Goal: Navigation & Orientation: Find specific page/section

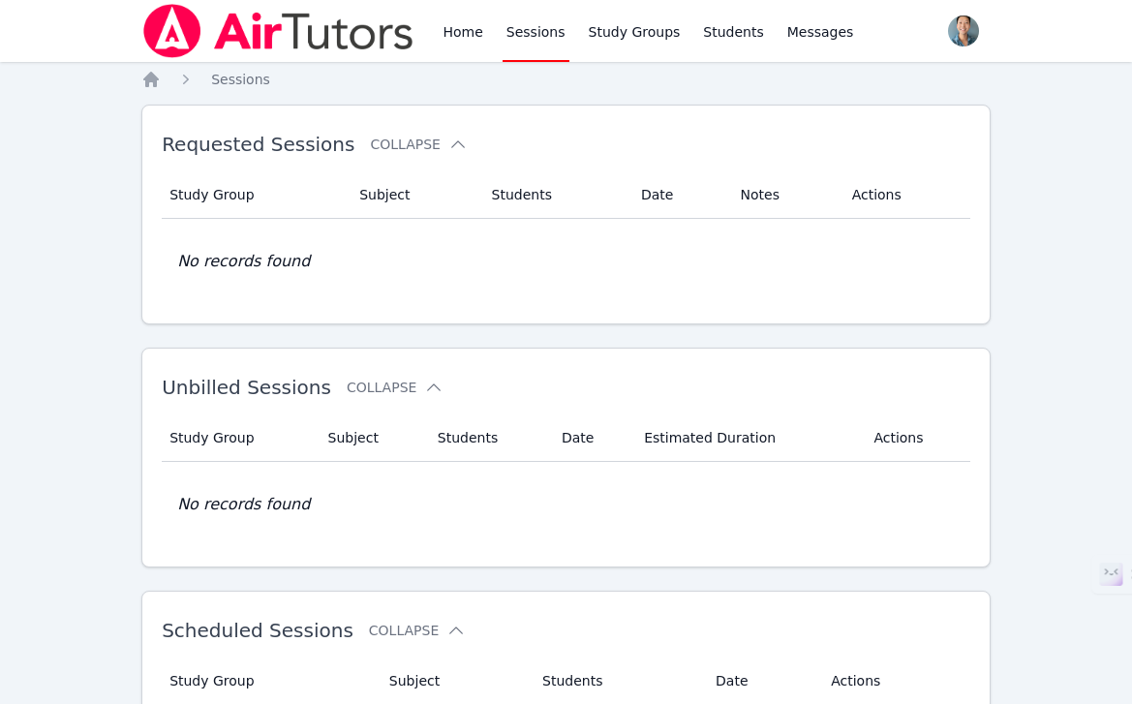
click at [434, 19] on div "Home Sessions Study Groups Students Messages" at bounding box center [499, 31] width 716 height 62
click at [486, 21] on div "Home Sessions Study Groups Students Messages" at bounding box center [648, 31] width 418 height 62
click at [478, 24] on link "Home" at bounding box center [462, 31] width 47 height 62
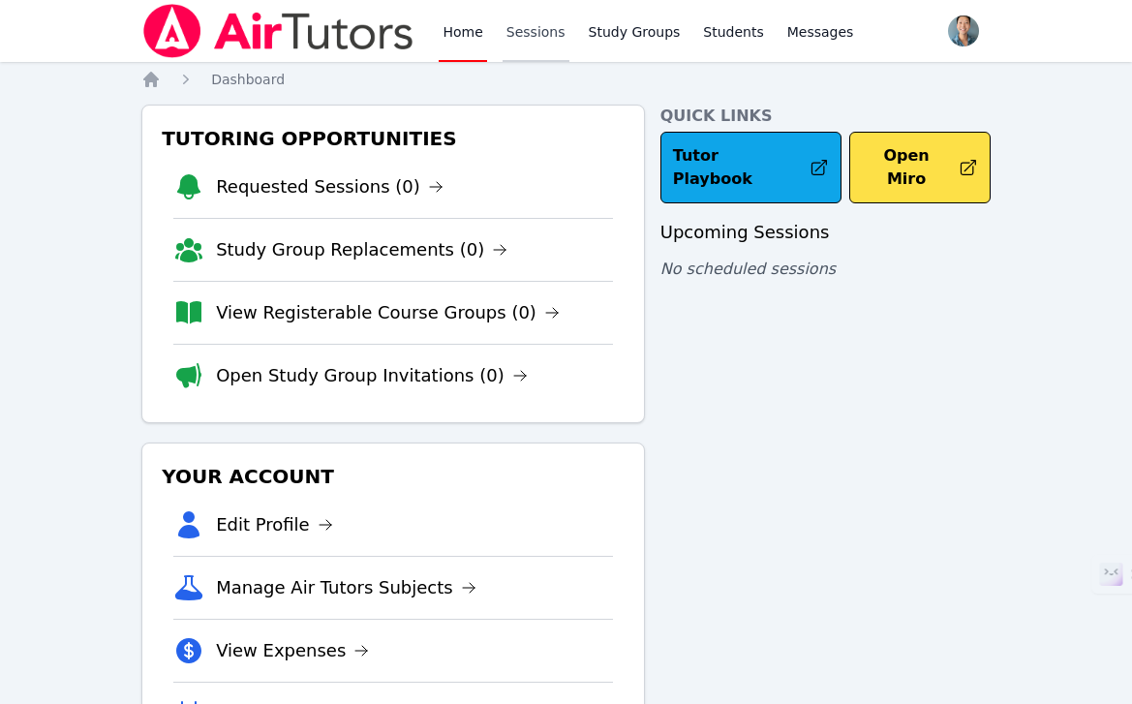
click at [515, 33] on link "Sessions" at bounding box center [536, 31] width 67 height 62
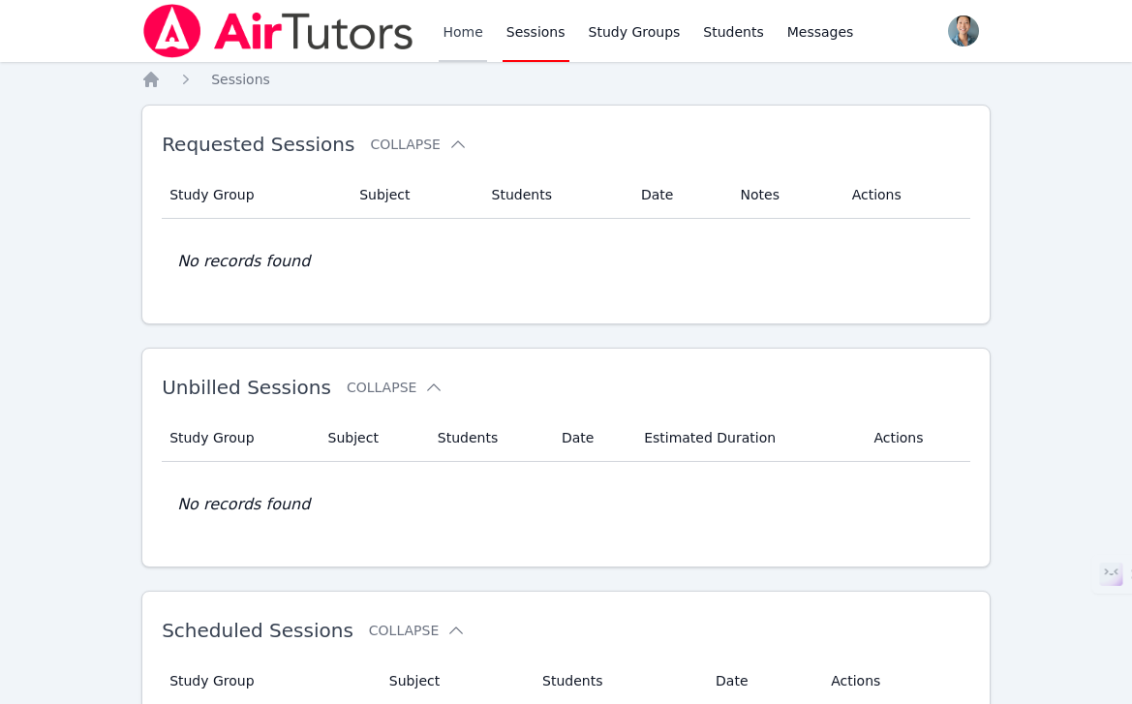
click at [444, 21] on link "Home" at bounding box center [462, 31] width 47 height 62
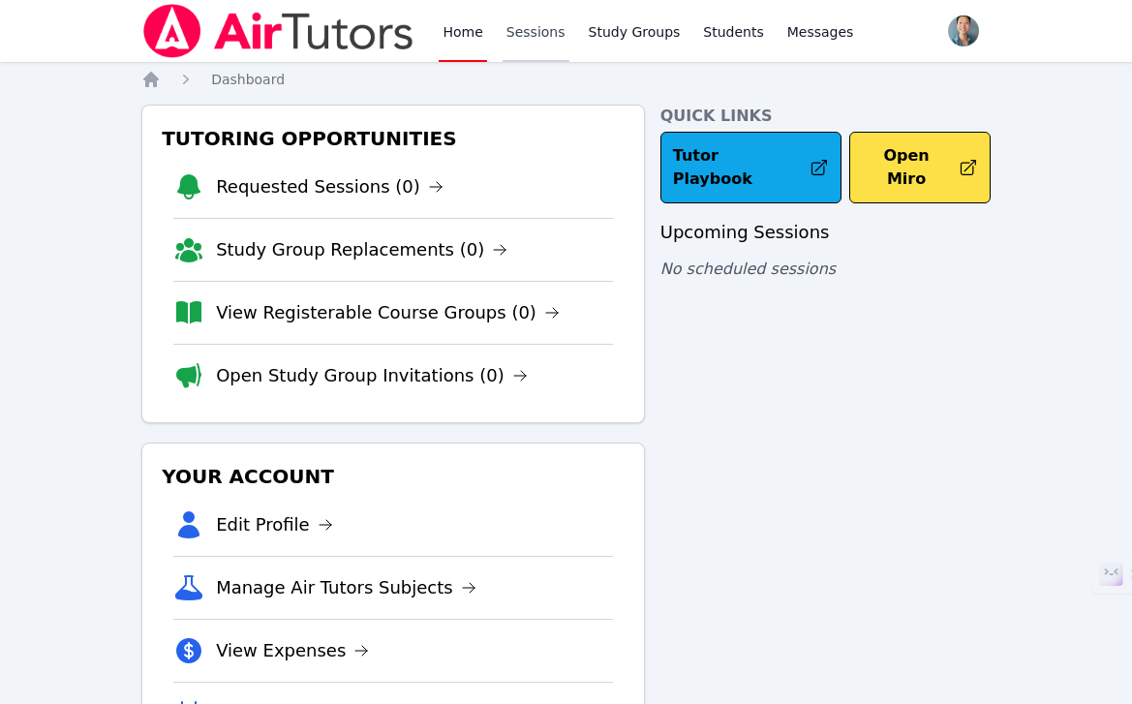
click at [541, 33] on link "Sessions" at bounding box center [536, 31] width 67 height 62
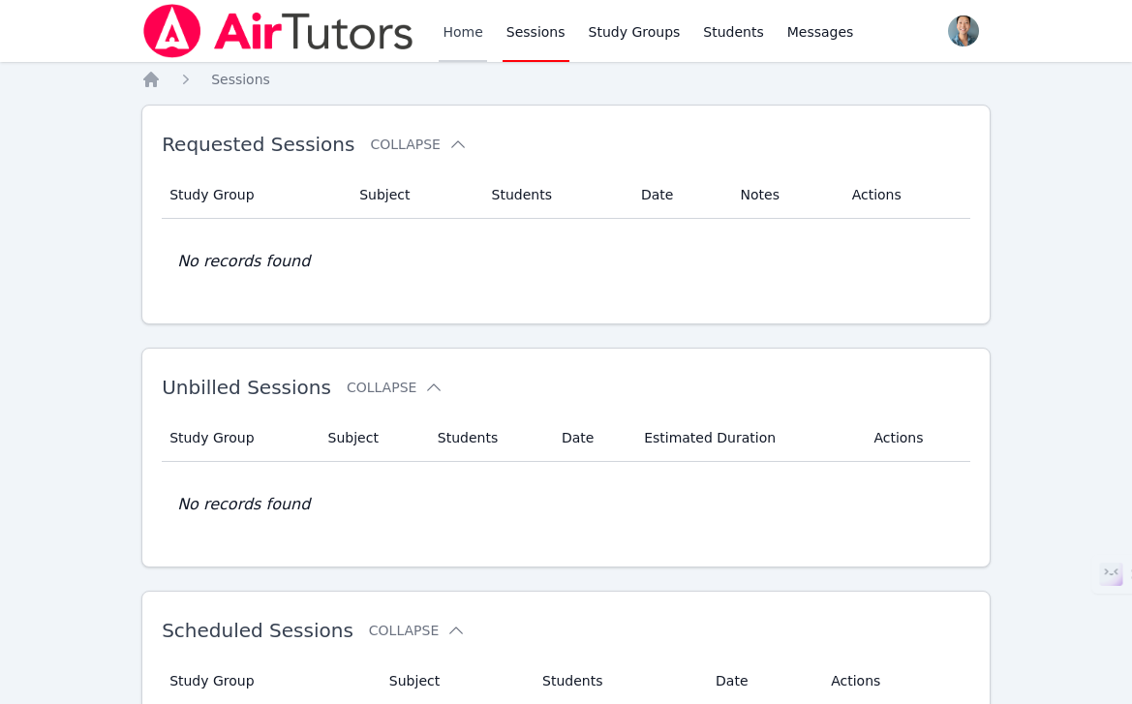
click at [445, 35] on link "Home" at bounding box center [462, 31] width 47 height 62
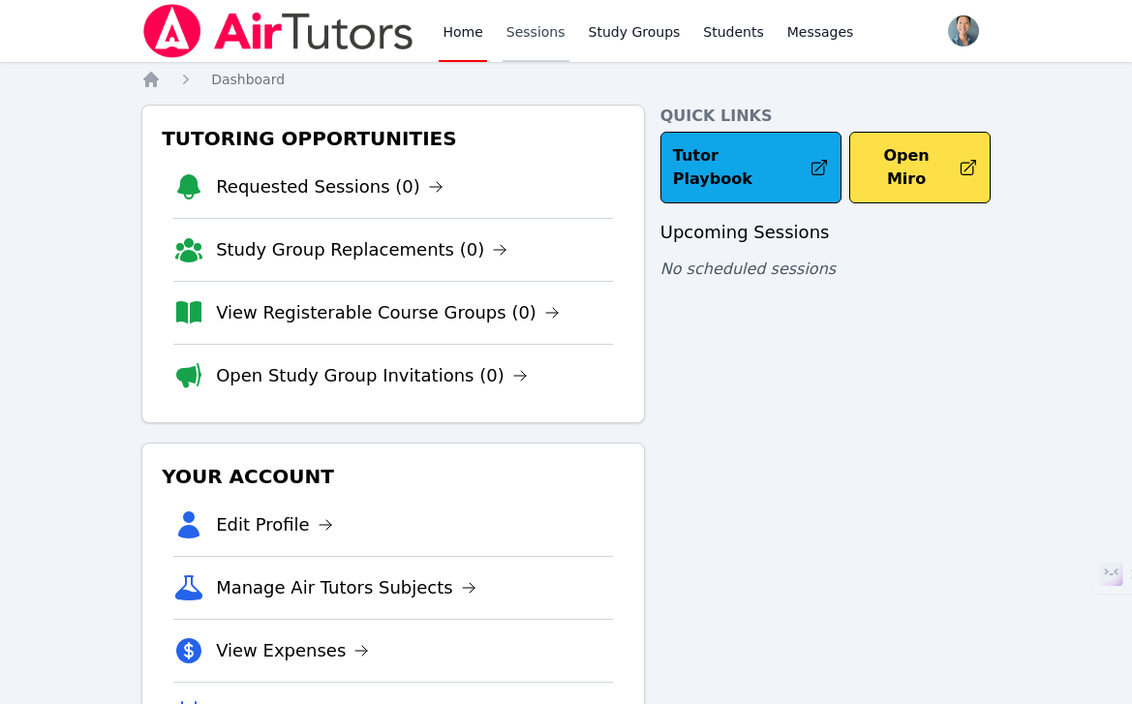
click at [529, 31] on link "Sessions" at bounding box center [536, 31] width 67 height 62
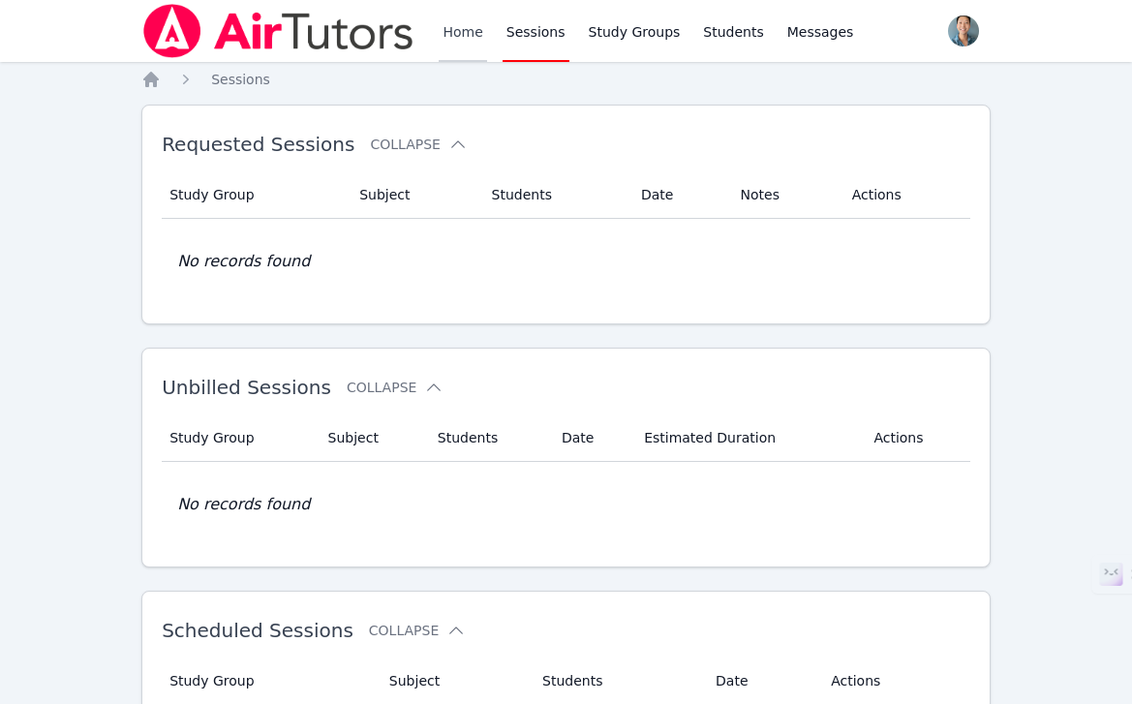
click at [454, 36] on link "Home" at bounding box center [462, 31] width 47 height 62
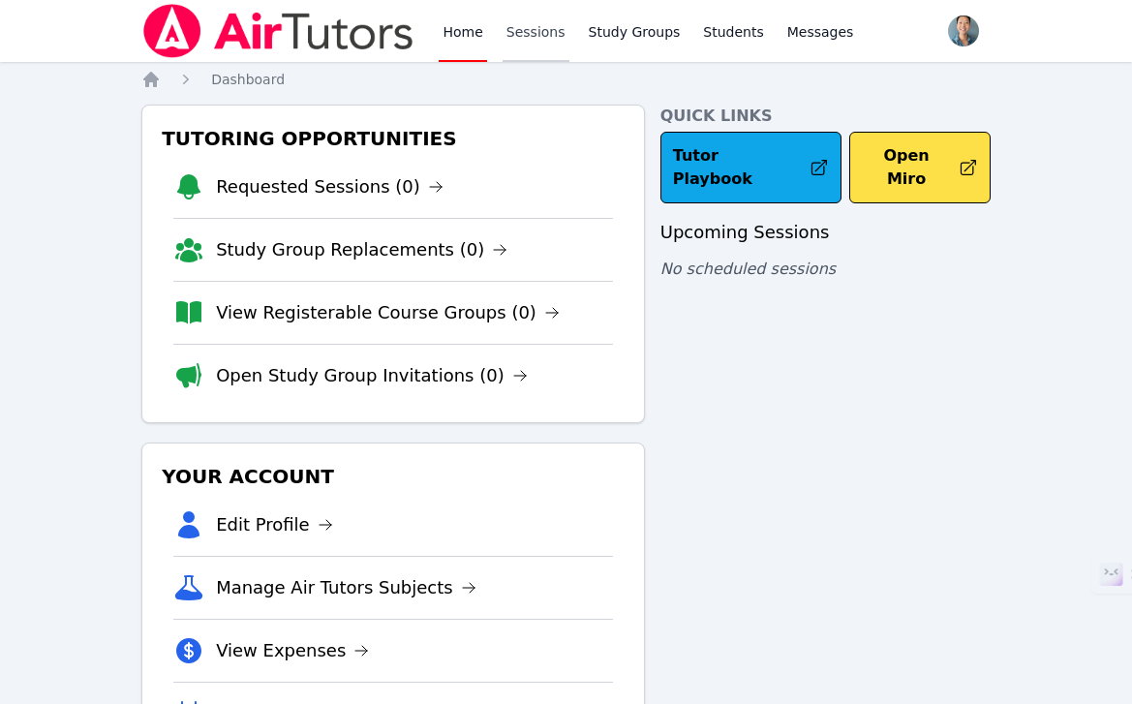
click at [513, 31] on link "Sessions" at bounding box center [536, 31] width 67 height 62
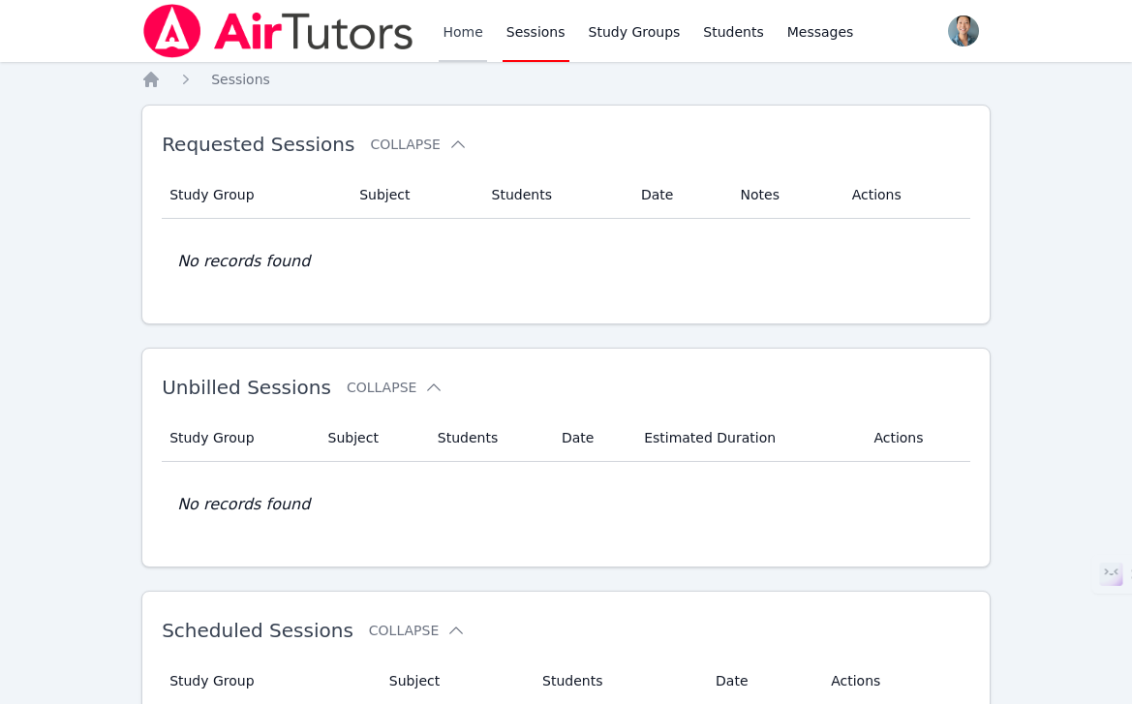
click at [452, 34] on link "Home" at bounding box center [462, 31] width 47 height 62
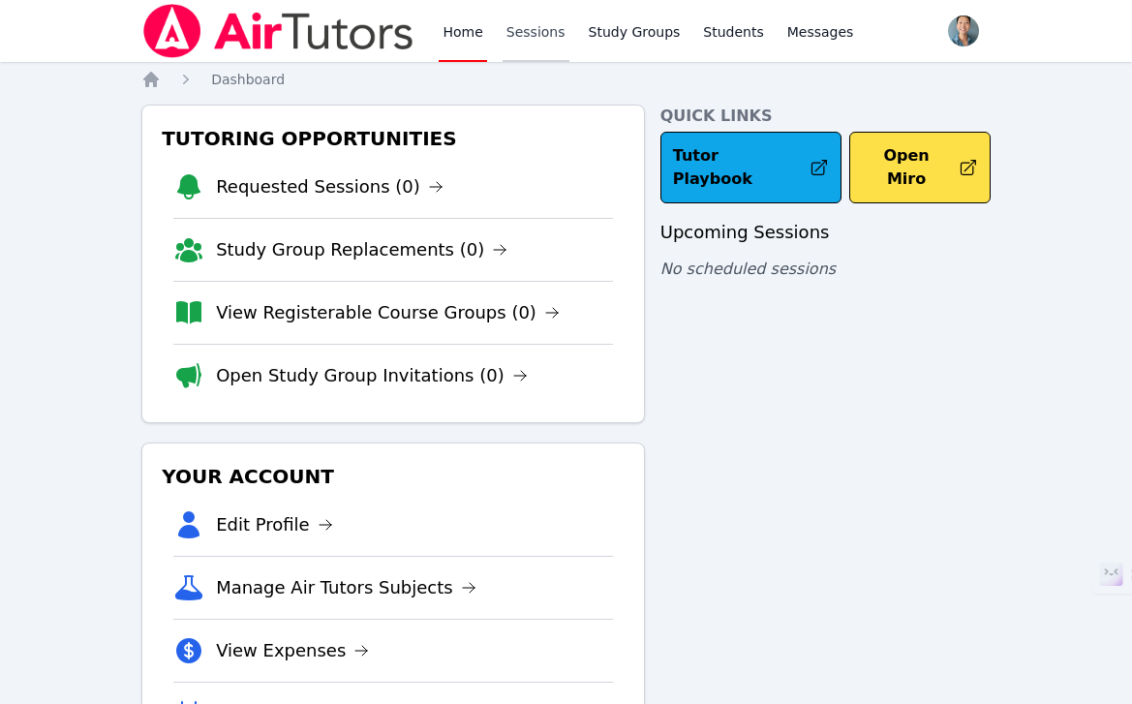
click at [507, 20] on link "Sessions" at bounding box center [536, 31] width 67 height 62
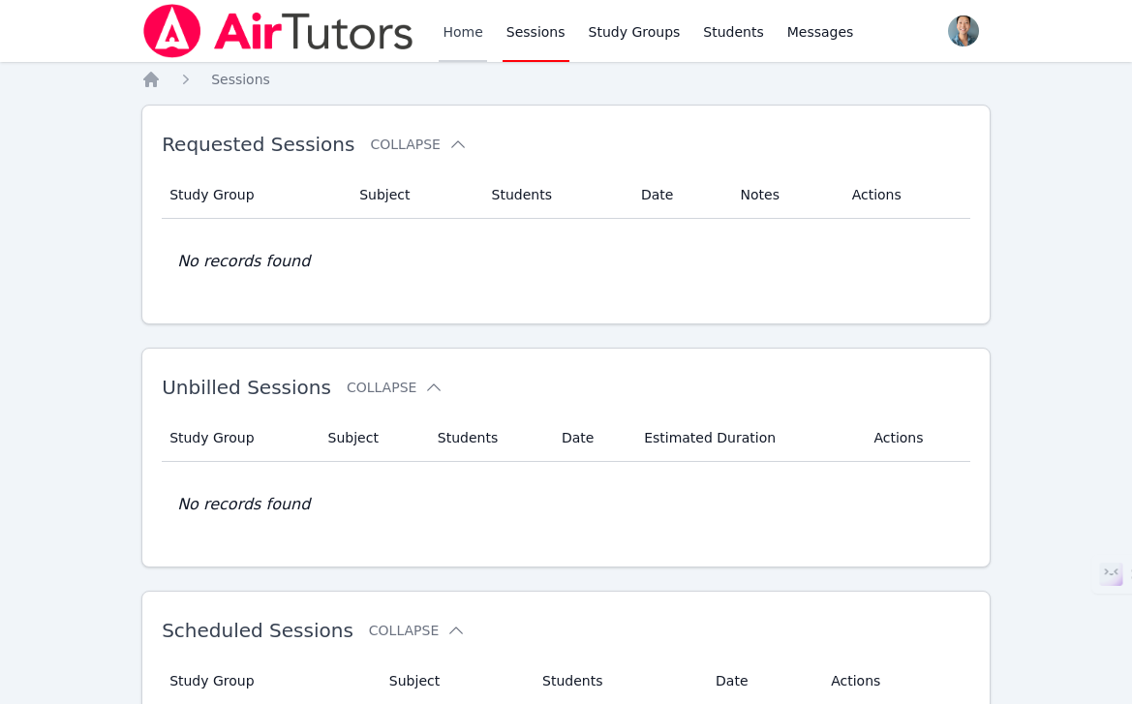
click at [457, 26] on link "Home" at bounding box center [462, 31] width 47 height 62
